Goal: Connect with others

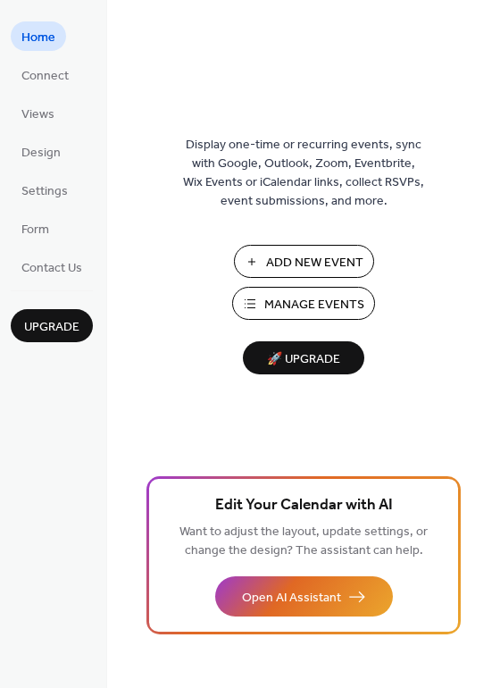
drag, startPoint x: 497, startPoint y: 205, endPoint x: 498, endPoint y: 273, distance: 67.9
click at [498, 273] on div "Display one-time or recurring events, sync with Google, Outlook, Zoom, Eventbri…" at bounding box center [303, 373] width 393 height 630
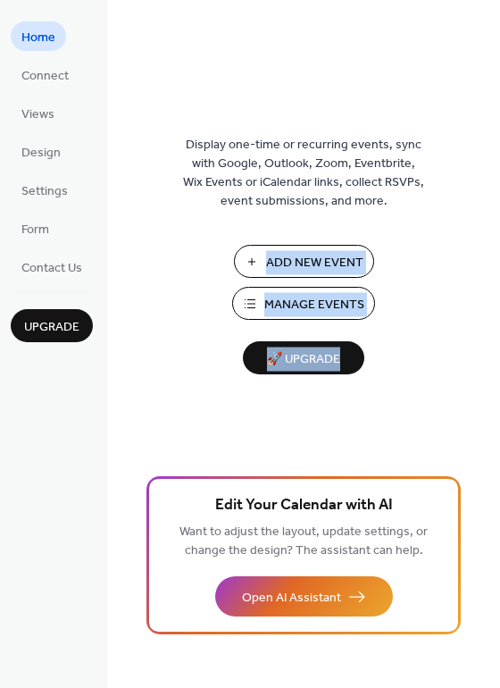
drag, startPoint x: 498, startPoint y: 273, endPoint x: 497, endPoint y: 379, distance: 106.3
click at [497, 379] on div "Display one-time or recurring events, sync with Google, Outlook, Zoom, Eventbri…" at bounding box center [303, 373] width 393 height 630
click at [498, 404] on div "Display one-time or recurring events, sync with Google, Outlook, Zoom, Eventbri…" at bounding box center [303, 373] width 393 height 630
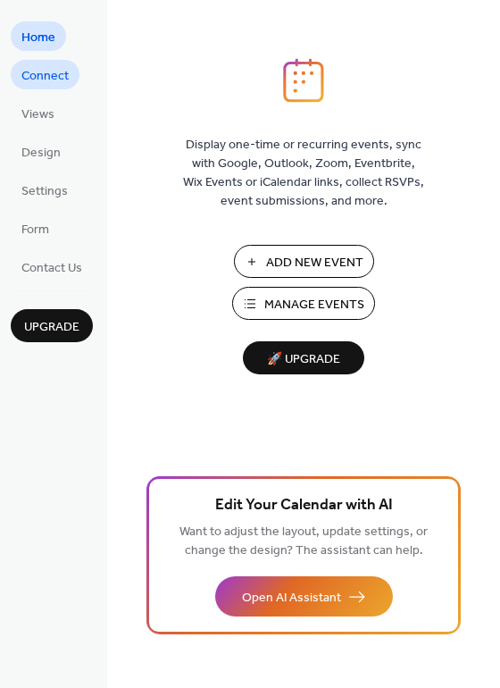
click at [53, 70] on span "Connect" at bounding box center [44, 76] width 47 height 19
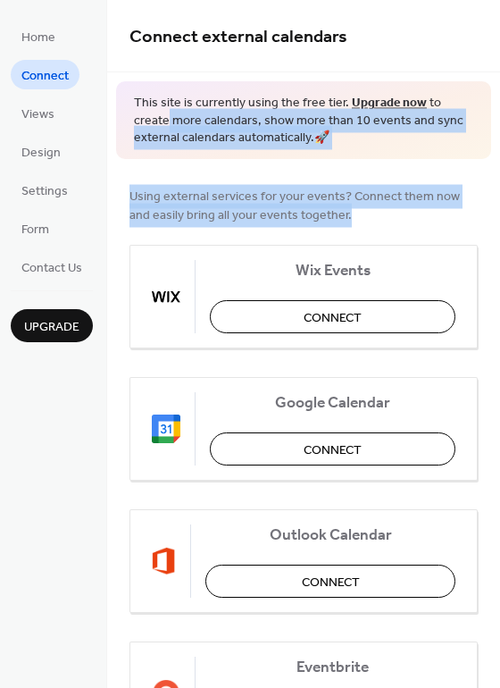
drag, startPoint x: 494, startPoint y: 109, endPoint x: 510, endPoint y: 191, distance: 83.8
click at [499, 191] on html "Home Connect Views Design Settings Form Contact Us Upgrade Connect Upgrade Conn…" at bounding box center [250, 344] width 500 height 688
